Goal: Task Accomplishment & Management: Manage account settings

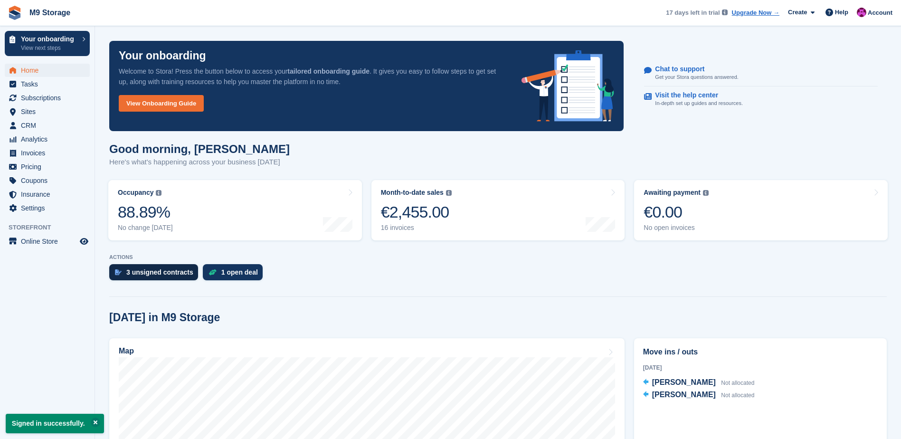
click at [172, 274] on div "3 unsigned contracts" at bounding box center [159, 272] width 67 height 8
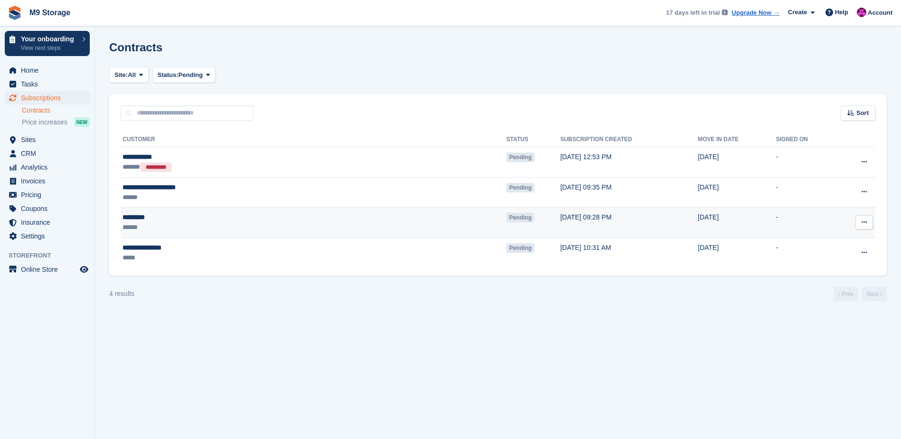
click at [506, 216] on span "Pending" at bounding box center [520, 218] width 28 height 10
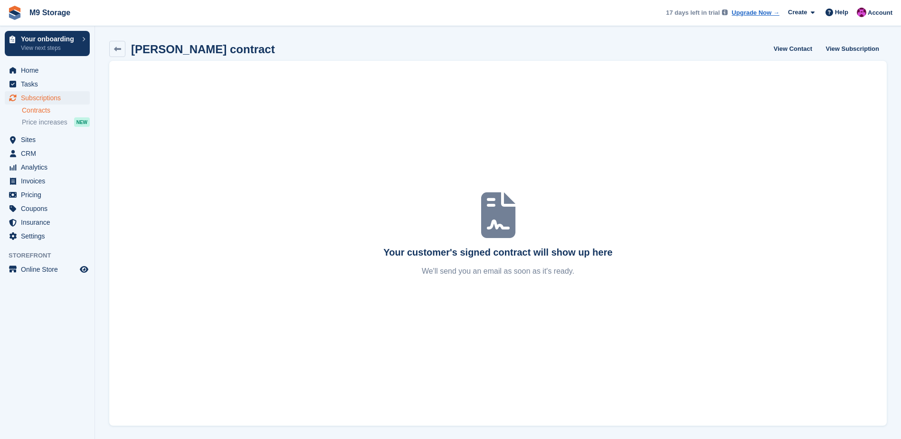
scroll to position [1, 0]
click at [844, 44] on link "View Subscription" at bounding box center [852, 48] width 61 height 16
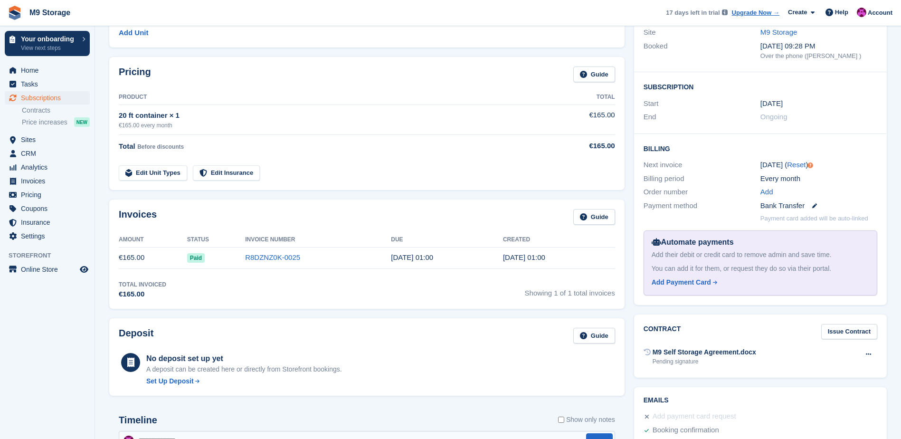
scroll to position [88, 0]
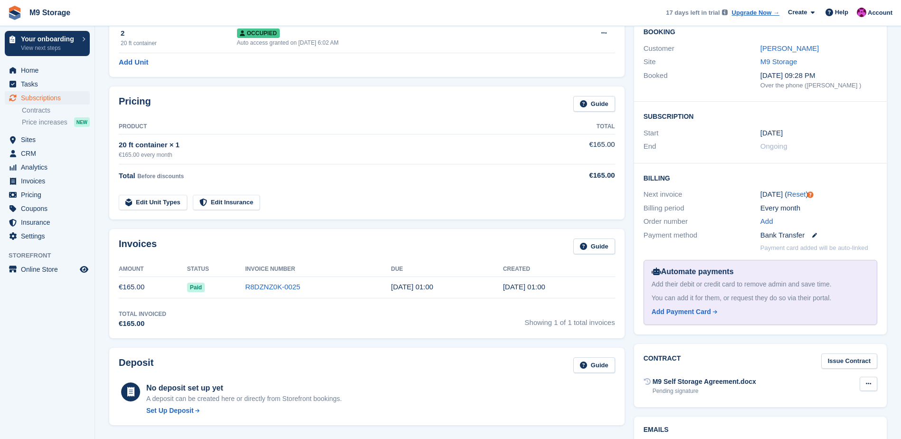
click at [872, 381] on button at bounding box center [869, 384] width 18 height 14
click at [690, 363] on div "Contract Issue Contract" at bounding box center [761, 361] width 234 height 16
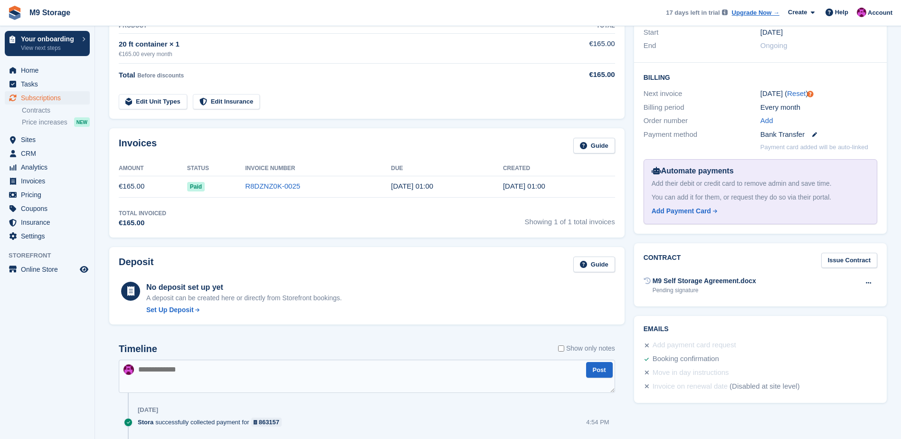
scroll to position [190, 0]
click at [847, 258] on link "Issue Contract" at bounding box center [849, 259] width 56 height 16
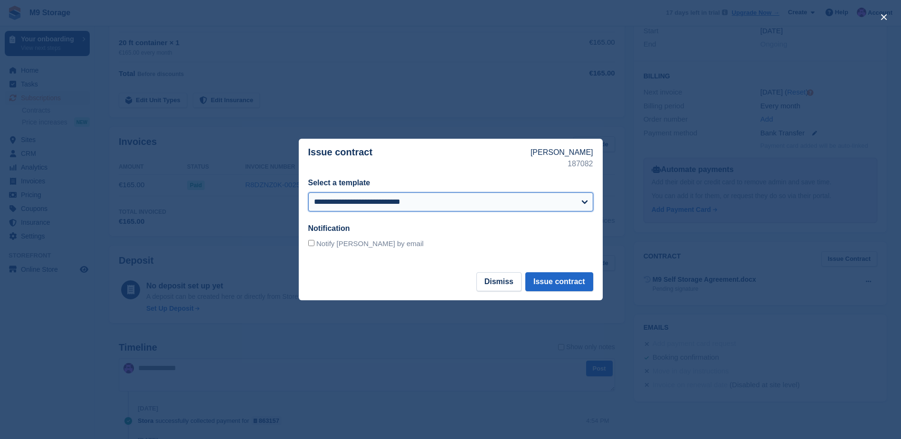
click at [408, 204] on select "**********" at bounding box center [450, 201] width 285 height 19
click at [355, 282] on footer "Dismiss Issue contract" at bounding box center [451, 286] width 304 height 28
click at [505, 285] on button "Dismiss" at bounding box center [498, 281] width 45 height 19
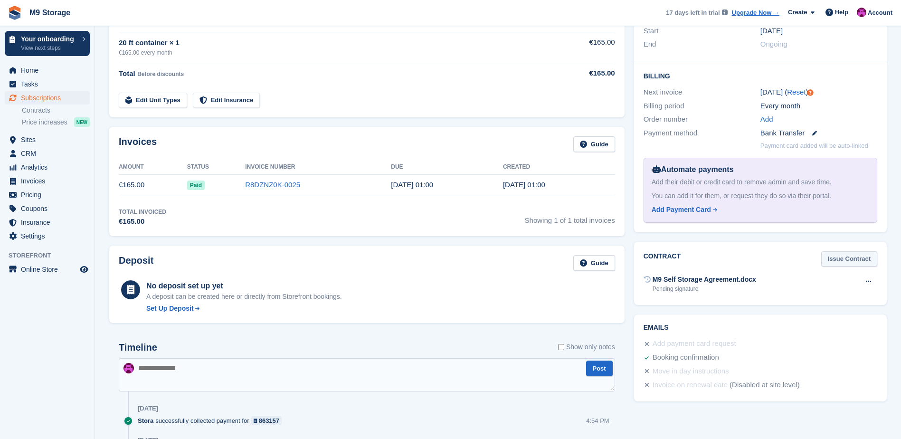
click at [865, 256] on link "Issue Contract" at bounding box center [849, 259] width 56 height 16
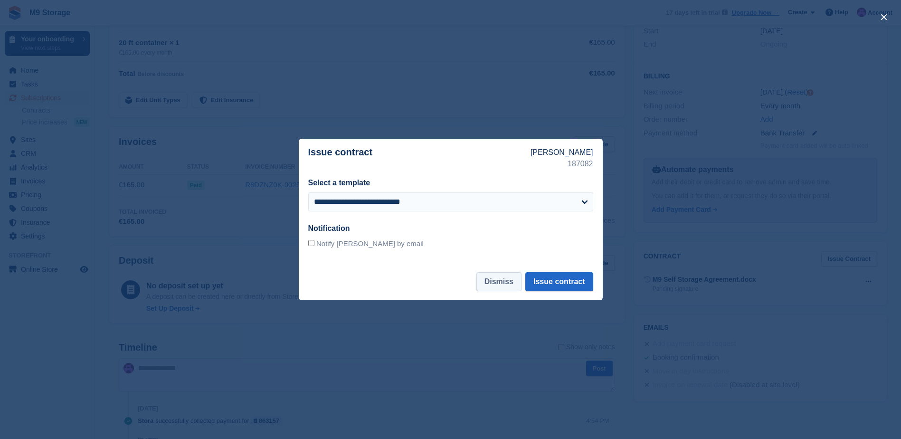
click at [504, 285] on button "Dismiss" at bounding box center [498, 281] width 45 height 19
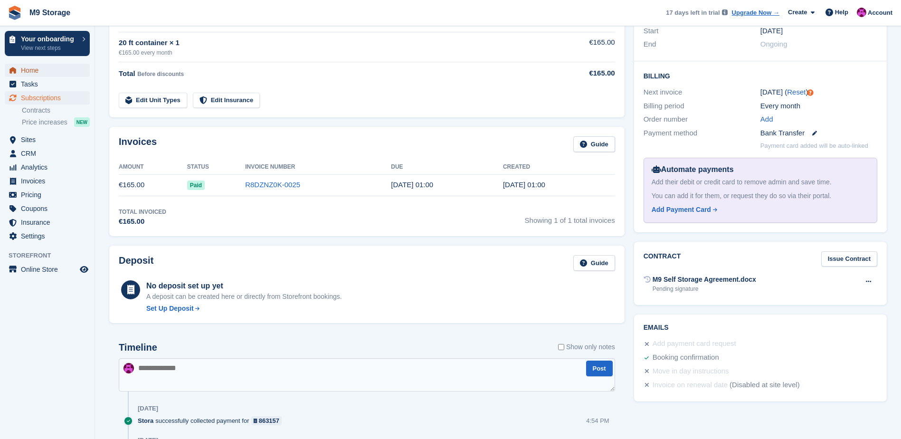
click at [49, 66] on span "Home" at bounding box center [49, 70] width 57 height 13
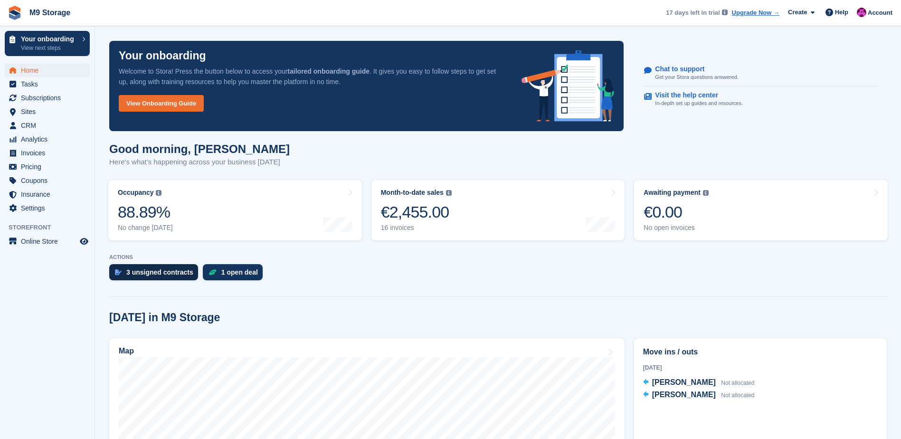
click at [177, 274] on div "3 unsigned contracts" at bounding box center [159, 272] width 67 height 8
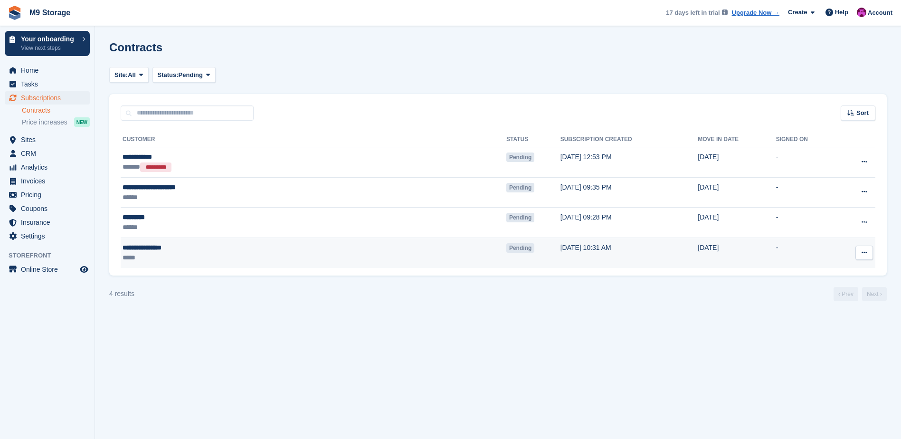
click at [865, 255] on icon at bounding box center [864, 252] width 5 height 6
click at [848, 276] on p "View contact" at bounding box center [827, 271] width 83 height 12
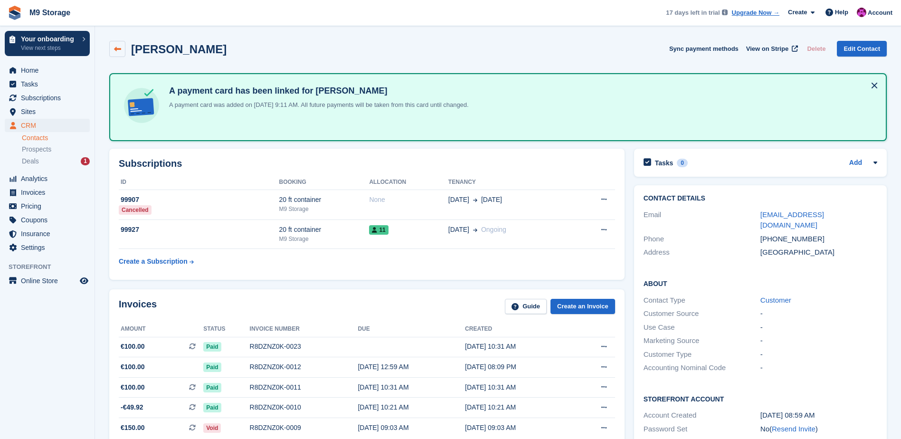
click at [116, 50] on icon at bounding box center [117, 49] width 7 height 7
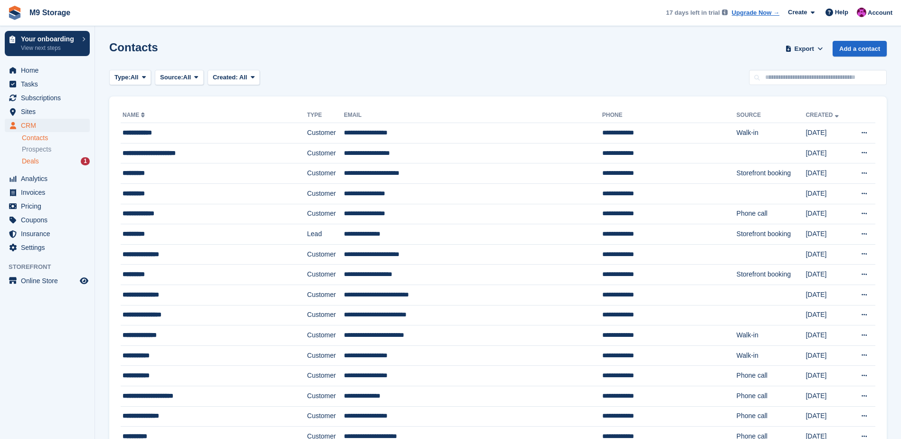
click at [47, 161] on div "Deals 1" at bounding box center [56, 161] width 68 height 9
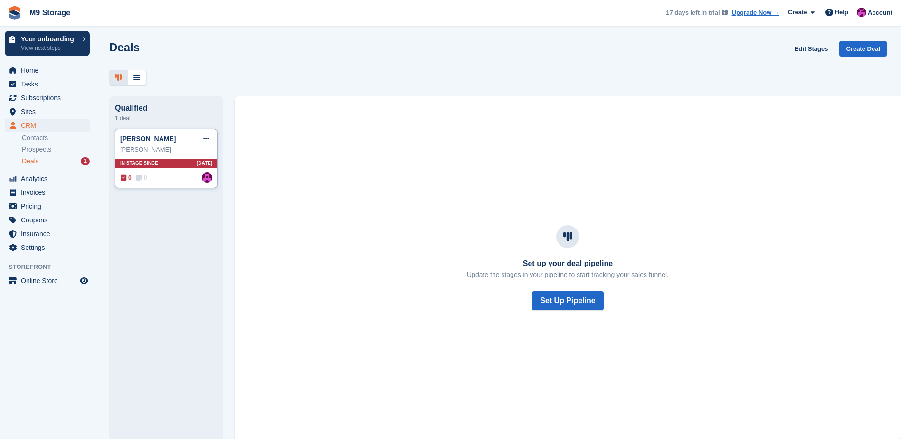
click at [162, 164] on div "In stage since 6D AGO" at bounding box center [166, 163] width 102 height 9
